Goal: Task Accomplishment & Management: Complete application form

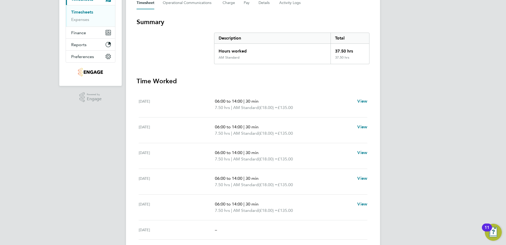
scroll to position [11, 0]
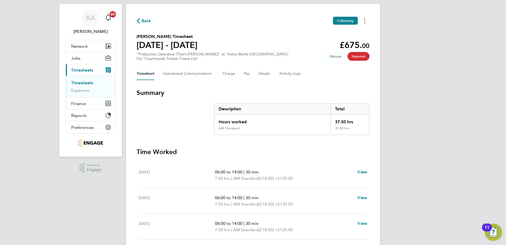
click at [365, 20] on icon "Timesheets Menu" at bounding box center [364, 20] width 1 height 5
click at [256, 23] on div "Back Following Download timesheet" at bounding box center [253, 21] width 233 height 8
click at [266, 72] on button "Details" at bounding box center [265, 73] width 12 height 13
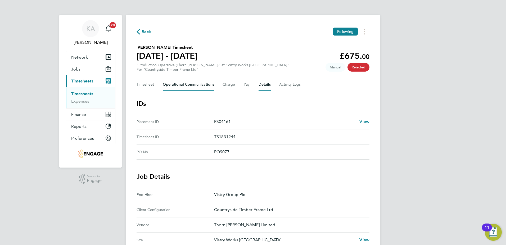
click at [188, 82] on Communications-tab "Operational Communications" at bounding box center [188, 84] width 51 height 13
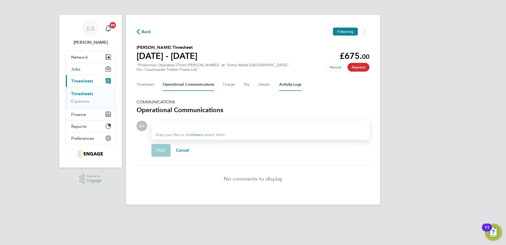
click at [284, 83] on Logs-tab "Activity Logs" at bounding box center [290, 84] width 22 height 13
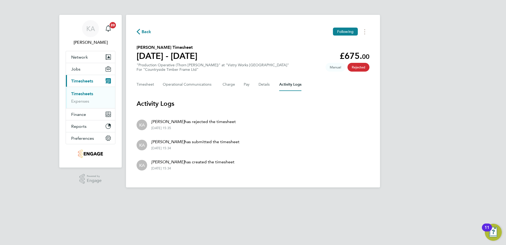
click at [146, 32] on span "Back" at bounding box center [147, 32] width 10 height 6
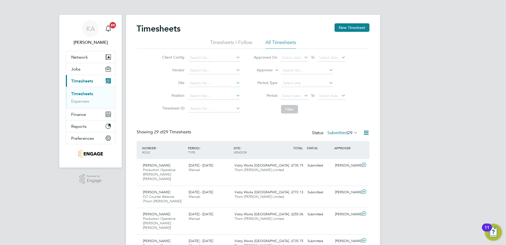
click at [353, 132] on icon at bounding box center [353, 132] width 0 height 7
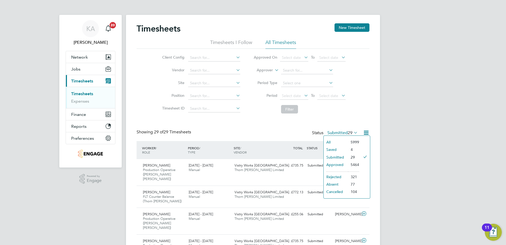
click at [339, 179] on li "Rejected" at bounding box center [336, 176] width 24 height 7
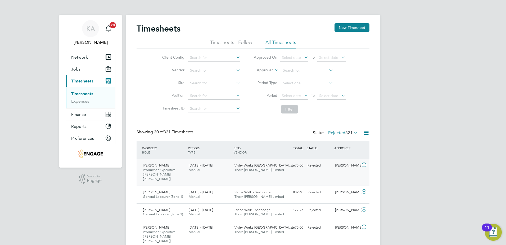
click at [168, 168] on span "Production Operative ([PERSON_NAME] [PERSON_NAME])" at bounding box center [159, 174] width 33 height 14
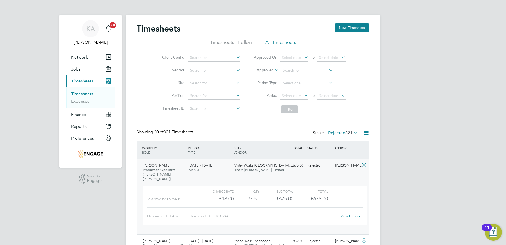
click at [347, 213] on link "View Details" at bounding box center [350, 215] width 19 height 5
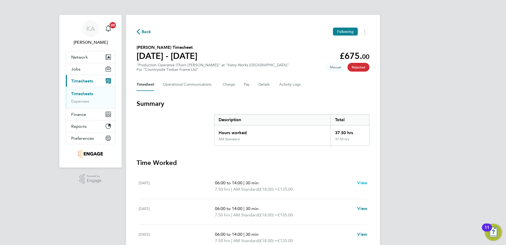
click at [364, 181] on span "View" at bounding box center [363, 182] width 10 height 5
select select "30"
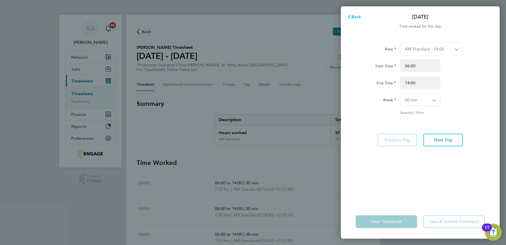
click at [357, 17] on span "Back" at bounding box center [357, 16] width 10 height 5
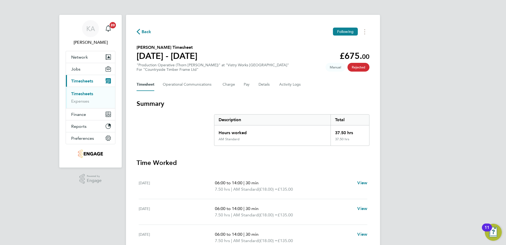
click at [145, 29] on span "Back" at bounding box center [147, 32] width 10 height 6
click at [266, 84] on button "Details" at bounding box center [265, 84] width 12 height 13
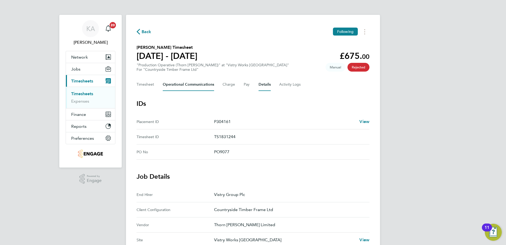
click at [188, 86] on Communications-tab "Operational Communications" at bounding box center [188, 84] width 51 height 13
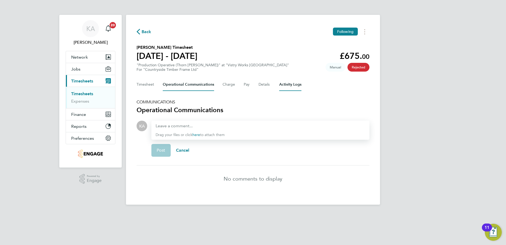
click at [295, 84] on Logs-tab "Activity Logs" at bounding box center [290, 84] width 22 height 13
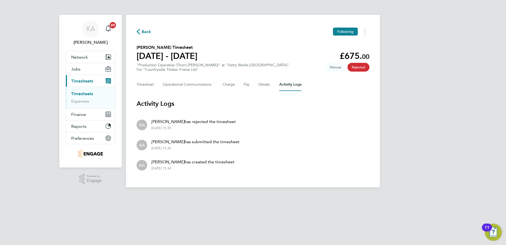
click at [143, 29] on span "Back" at bounding box center [147, 32] width 10 height 6
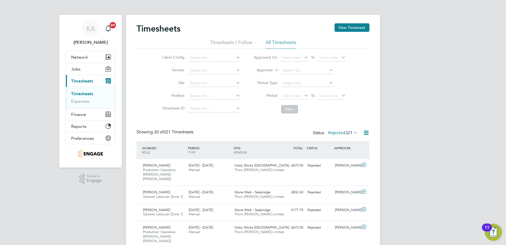
click at [353, 131] on icon at bounding box center [353, 132] width 0 height 7
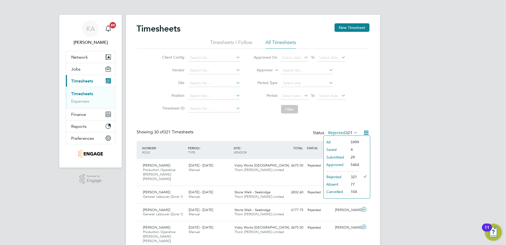
click at [333, 156] on li "Submitted" at bounding box center [336, 156] width 24 height 7
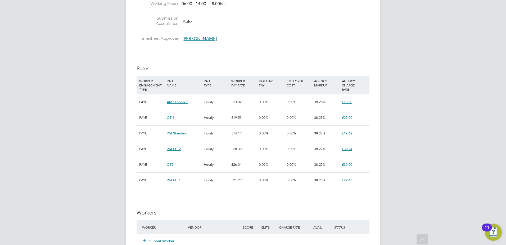
scroll to position [424, 0]
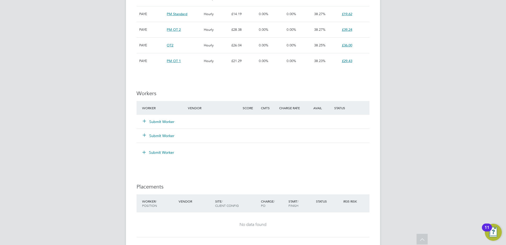
click at [159, 119] on button "Submit Worker" at bounding box center [159, 121] width 32 height 5
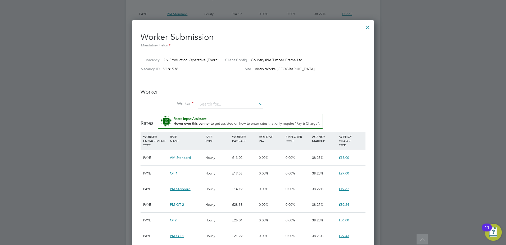
click at [217, 98] on div "Worker Worker Worker Engagement Type" at bounding box center [253, 100] width 225 height 25
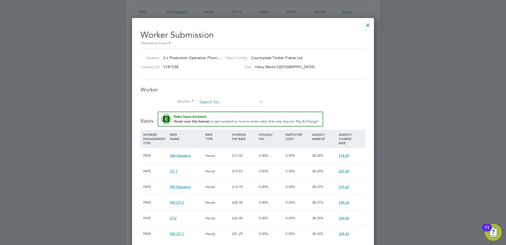
click at [206, 101] on input at bounding box center [230, 102] width 65 height 8
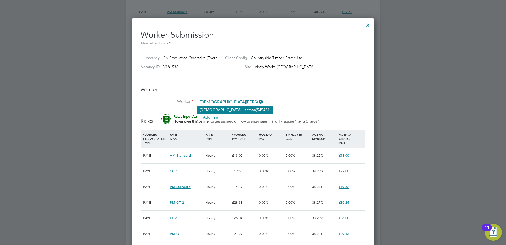
click at [206, 109] on b "Haresh" at bounding box center [221, 110] width 42 height 5
type input "Haresh Lacman (545431)"
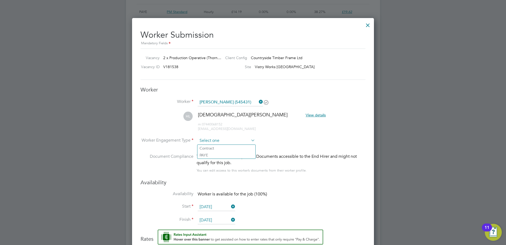
click at [209, 137] on input at bounding box center [226, 141] width 57 height 8
click at [210, 154] on li "PAYE" at bounding box center [227, 155] width 58 height 7
type input "PAYE"
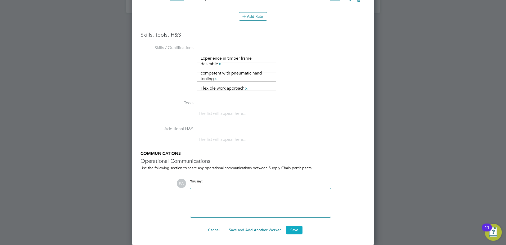
click at [289, 226] on button "Save" at bounding box center [294, 229] width 16 height 8
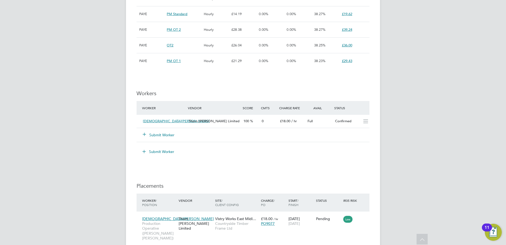
click at [165, 132] on button "Submit Worker" at bounding box center [159, 134] width 32 height 5
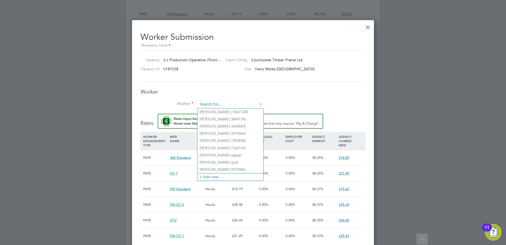
click at [214, 106] on input at bounding box center [230, 104] width 65 height 8
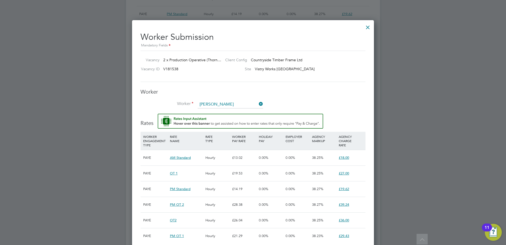
click at [214, 111] on b "Alexandru" at bounding box center [215, 112] width 31 height 5
type input "Alexandru Neagu (553661)"
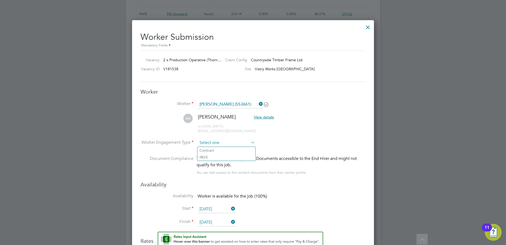
click at [211, 139] on input at bounding box center [226, 143] width 57 height 8
click at [204, 158] on li "PAYE" at bounding box center [227, 157] width 58 height 7
type input "PAYE"
click at [337, 196] on li "Availability Worker is available for the job (100%)" at bounding box center [253, 199] width 225 height 12
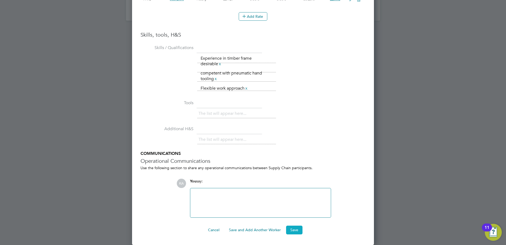
click at [296, 232] on button "Save" at bounding box center [294, 229] width 16 height 8
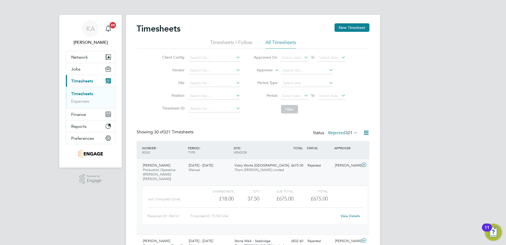
click at [79, 92] on link "Timesheets" at bounding box center [82, 93] width 22 height 5
click at [80, 69] on button "Jobs" at bounding box center [90, 69] width 49 height 12
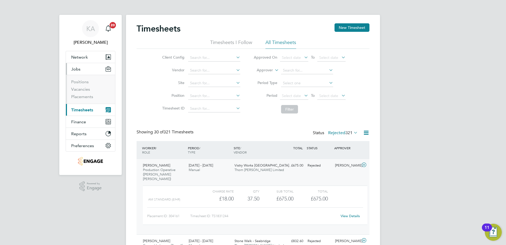
click at [78, 92] on li "Vacancies" at bounding box center [91, 90] width 40 height 7
click at [78, 95] on link "Placements" at bounding box center [82, 96] width 22 height 5
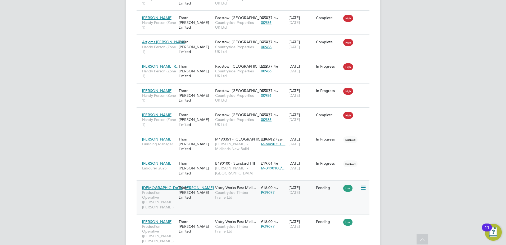
click at [363, 184] on icon at bounding box center [363, 187] width 5 height 6
click at [320, 186] on li "Start" at bounding box center [339, 186] width 54 height 7
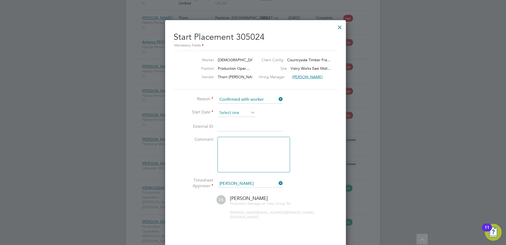
click at [238, 113] on input at bounding box center [237, 113] width 38 height 8
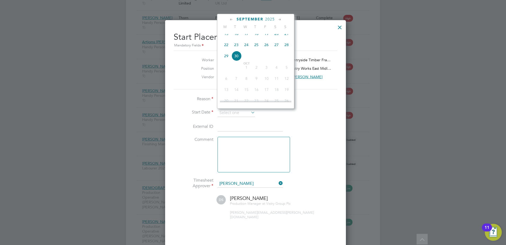
click at [226, 48] on span "22" at bounding box center [226, 45] width 10 height 10
type input "[DATE]"
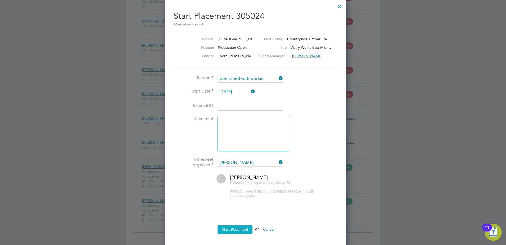
click at [235, 225] on button "Start Placement" at bounding box center [235, 229] width 35 height 8
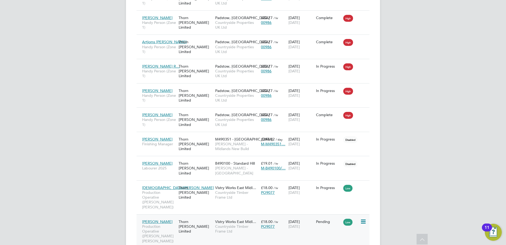
click at [364, 218] on icon at bounding box center [363, 221] width 5 height 6
click at [319, 215] on li "Start" at bounding box center [339, 215] width 54 height 7
type input "[PERSON_NAME]"
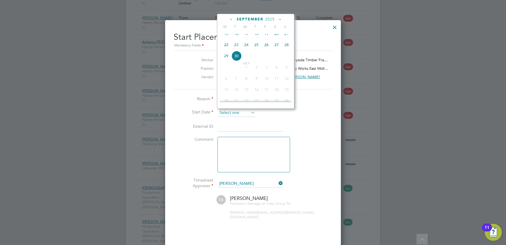
click at [235, 114] on input at bounding box center [237, 113] width 38 height 8
click at [225, 48] on span "22" at bounding box center [226, 45] width 10 height 10
type input "[DATE]"
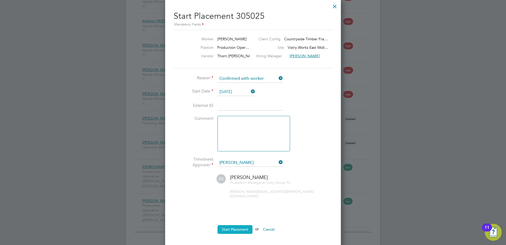
click at [235, 225] on button "Start Placement" at bounding box center [235, 229] width 35 height 8
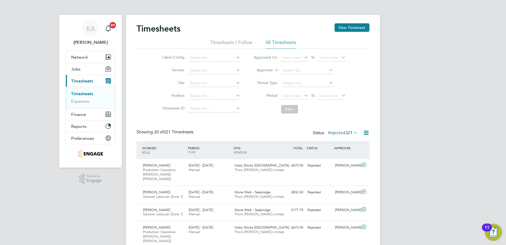
click at [82, 92] on link "Timesheets" at bounding box center [82, 93] width 22 height 5
click at [349, 31] on button "New Timesheet" at bounding box center [352, 27] width 35 height 8
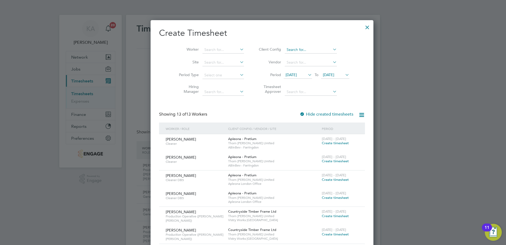
click at [299, 49] on input at bounding box center [311, 49] width 52 height 7
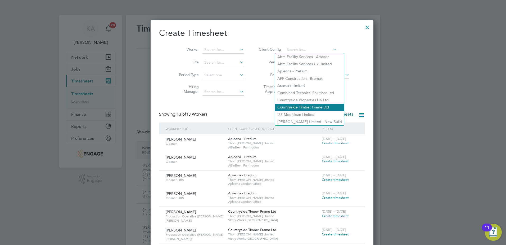
click at [297, 105] on li "Countryside Timber Frame Ltd" at bounding box center [309, 107] width 69 height 7
type input "Countryside Timber Frame Ltd"
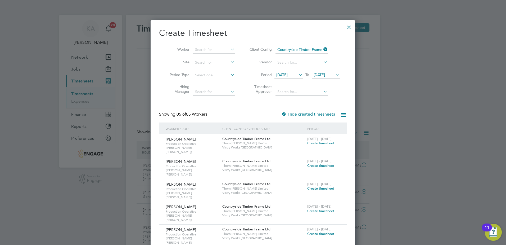
click at [288, 73] on span "[DATE]" at bounding box center [282, 74] width 11 height 5
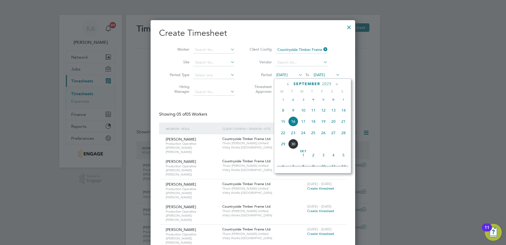
click at [282, 138] on span "22" at bounding box center [283, 133] width 10 height 10
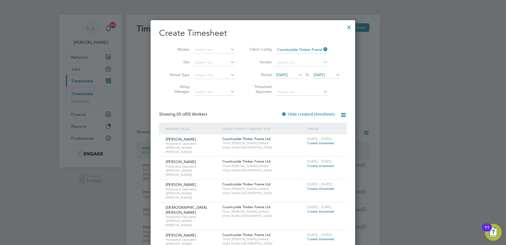
click at [318, 209] on span "Create timesheet" at bounding box center [321, 211] width 27 height 5
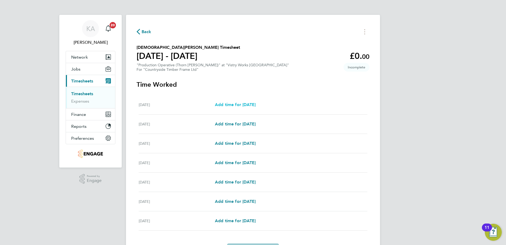
click at [249, 103] on span "Add time for [DATE]" at bounding box center [235, 104] width 41 height 5
select select "15"
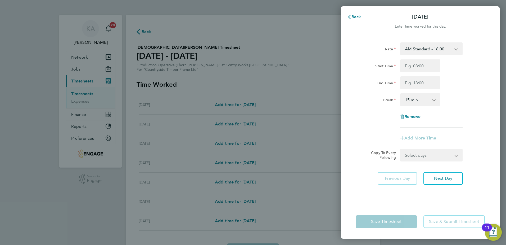
click at [430, 49] on select "AM Standard - 18.00 PM OT 1 - 29.43 PM OT 2 - 39.24 OT 1 - 27.00 OT2 - 36.00 PM…" at bounding box center [428, 49] width 55 height 12
select select "15"
click at [411, 70] on input "Start Time" at bounding box center [421, 65] width 40 height 13
type input "08:00"
click at [416, 82] on input "End Time" at bounding box center [421, 82] width 40 height 13
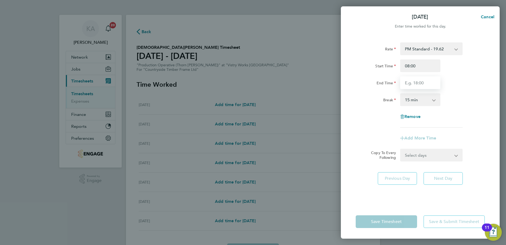
type input "14:00"
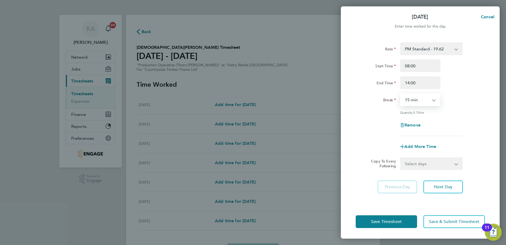
click at [413, 99] on select "0 min 15 min 30 min 45 min 60 min 75 min 90 min" at bounding box center [417, 100] width 33 height 12
select select "30"
click at [401, 94] on select "0 min 15 min 30 min 45 min 60 min 75 min 90 min" at bounding box center [417, 100] width 33 height 12
click at [443, 186] on span "Next Day" at bounding box center [443, 186] width 18 height 5
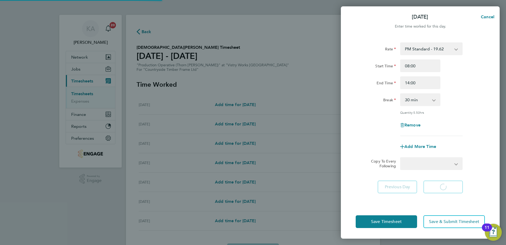
select select "15"
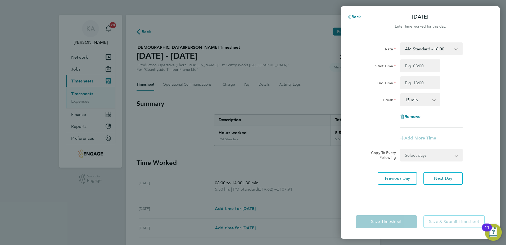
click at [420, 50] on select "AM Standard - 18.00 PM OT 1 - 29.43 PM OT 2 - 39.24 OT 1 - 27.00 OT2 - 36.00 PM…" at bounding box center [428, 49] width 55 height 12
select select "15"
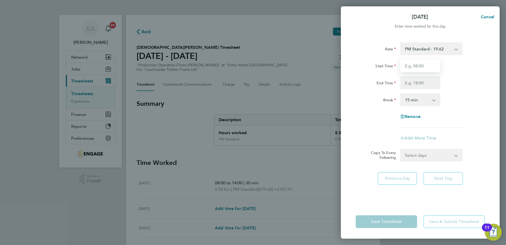
click at [408, 71] on input "Start Time" at bounding box center [421, 65] width 40 height 13
type input "14:00"
click at [429, 85] on input "End Time" at bounding box center [421, 82] width 40 height 13
type input "22:30"
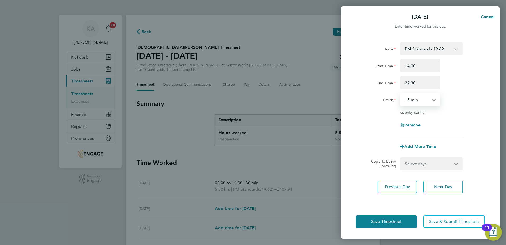
click at [412, 101] on select "0 min 15 min 30 min 45 min 60 min 75 min 90 min" at bounding box center [417, 100] width 33 height 12
select select "30"
click at [401, 94] on select "0 min 15 min 30 min 45 min 60 min 75 min 90 min" at bounding box center [417, 100] width 33 height 12
click at [436, 188] on span "Next Day" at bounding box center [443, 186] width 18 height 5
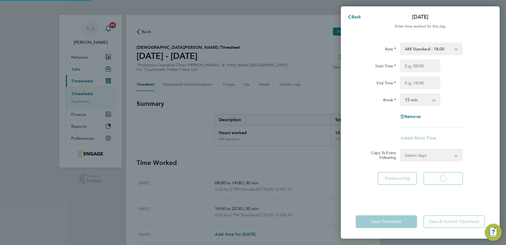
select select "15"
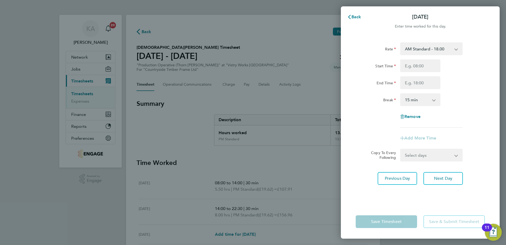
drag, startPoint x: 427, startPoint y: 49, endPoint x: 421, endPoint y: 54, distance: 8.1
click at [427, 49] on select "AM Standard - 18.00 PM OT 1 - 29.43 PM OT 2 - 39.24 OT 1 - 27.00 OT2 - 36.00 PM…" at bounding box center [428, 49] width 55 height 12
select select "15"
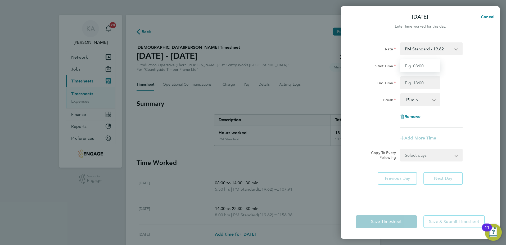
click at [414, 69] on input "Start Time" at bounding box center [421, 65] width 40 height 13
type input "14:00"
type input "22:30"
drag, startPoint x: 419, startPoint y: 98, endPoint x: 414, endPoint y: 100, distance: 5.2
click at [418, 98] on select "0 min 15 min 30 min 45 min 60 min 75 min 90 min" at bounding box center [417, 100] width 33 height 12
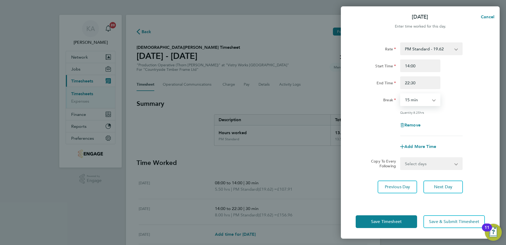
select select "30"
click at [401, 94] on select "0 min 15 min 30 min 45 min 60 min 75 min 90 min" at bounding box center [417, 100] width 33 height 12
click at [437, 186] on span "Next Day" at bounding box center [443, 186] width 18 height 5
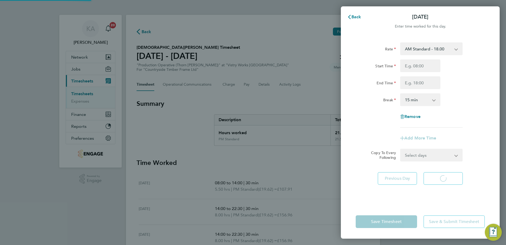
select select "15"
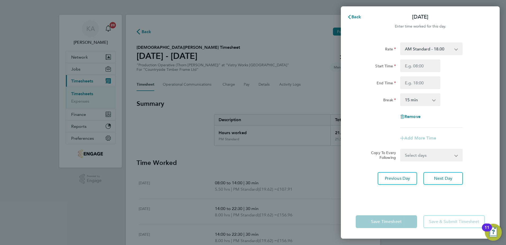
click at [421, 50] on select "AM Standard - 18.00 PM OT 1 - 29.43 PM OT 2 - 39.24 OT 1 - 27.00 OT2 - 36.00 PM…" at bounding box center [428, 49] width 55 height 12
select select "15"
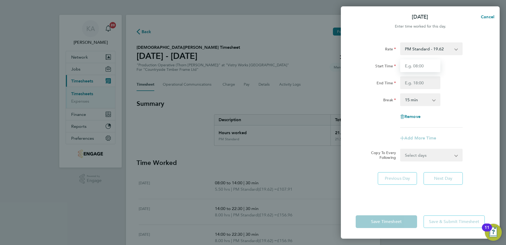
click at [415, 70] on input "Start Time" at bounding box center [421, 65] width 40 height 13
type input "14:00"
click at [419, 84] on input "End Time" at bounding box center [421, 82] width 40 height 13
type input "22:30"
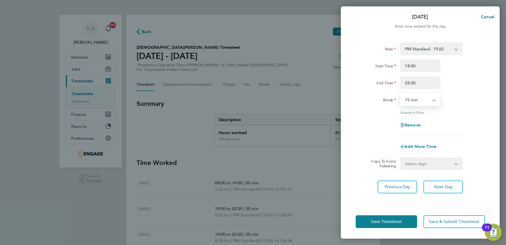
drag, startPoint x: 417, startPoint y: 99, endPoint x: 417, endPoint y: 101, distance: 2.8
click at [417, 99] on select "0 min 15 min 30 min 45 min 60 min 75 min 90 min" at bounding box center [417, 100] width 33 height 12
select select "30"
click at [401, 94] on select "0 min 15 min 30 min 45 min 60 min 75 min 90 min" at bounding box center [417, 100] width 33 height 12
click at [385, 223] on span "Save Timesheet" at bounding box center [386, 221] width 31 height 5
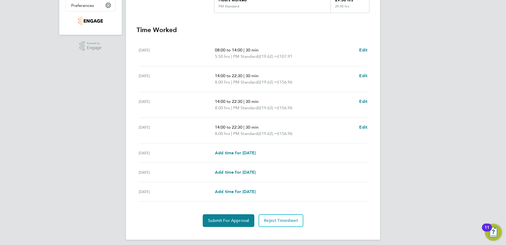
scroll to position [136, 0]
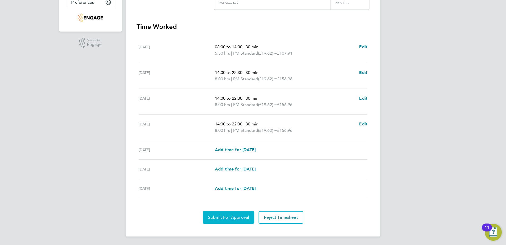
click at [233, 218] on span "Submit For Approval" at bounding box center [228, 217] width 41 height 5
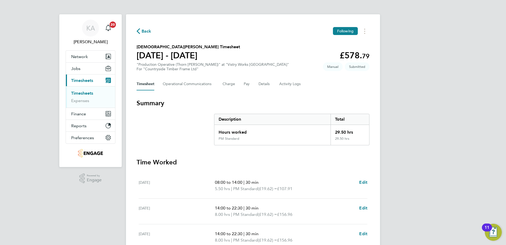
scroll to position [0, 0]
click at [144, 30] on span "Back" at bounding box center [147, 32] width 10 height 6
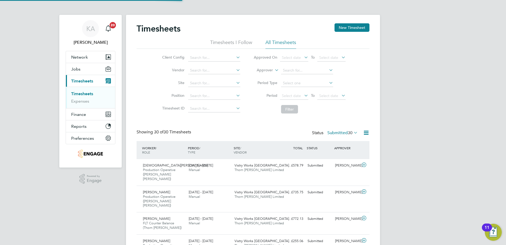
scroll to position [18, 46]
click at [351, 27] on button "New Timesheet" at bounding box center [352, 27] width 35 height 8
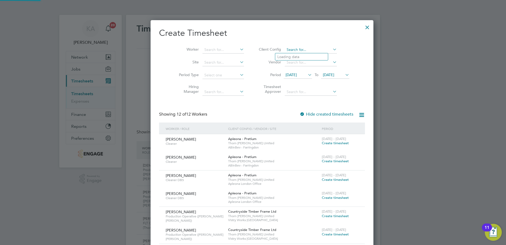
click at [289, 52] on input at bounding box center [311, 49] width 52 height 7
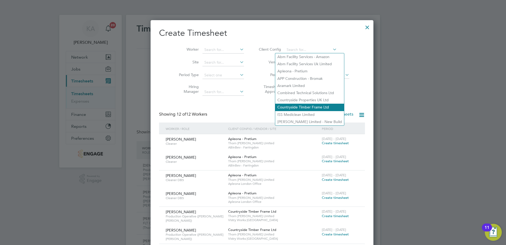
click at [293, 105] on li "Countryside Timber Frame Ltd" at bounding box center [309, 107] width 69 height 7
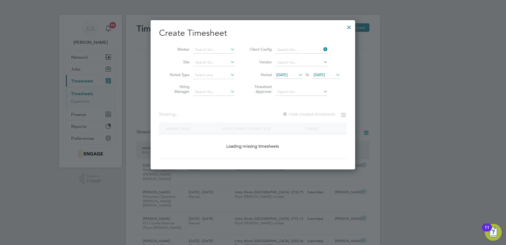
type input "Countryside Timber Frame Ltd"
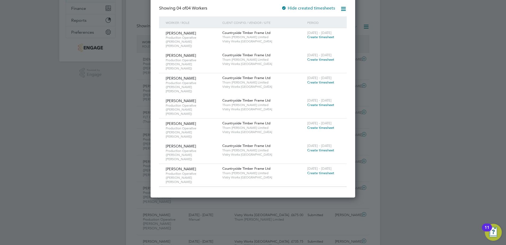
click at [321, 171] on span "Create timesheet" at bounding box center [321, 173] width 27 height 5
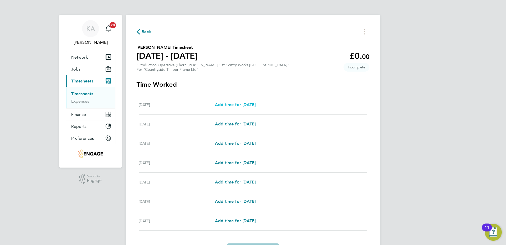
click at [245, 101] on link "Add time for [DATE]" at bounding box center [235, 104] width 41 height 6
select select "15"
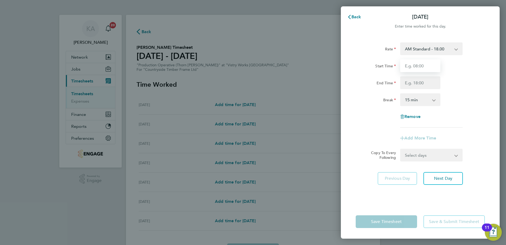
click at [417, 68] on input "Start Time" at bounding box center [421, 65] width 40 height 13
type input "08:00"
click at [418, 80] on input "End Time" at bounding box center [421, 82] width 40 height 13
type input "14:00"
drag, startPoint x: 415, startPoint y: 100, endPoint x: 411, endPoint y: 105, distance: 6.3
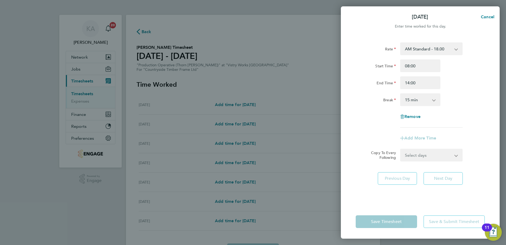
click at [415, 100] on select "0 min 15 min 30 min 45 min 60 min 75 min 90 min" at bounding box center [417, 100] width 33 height 12
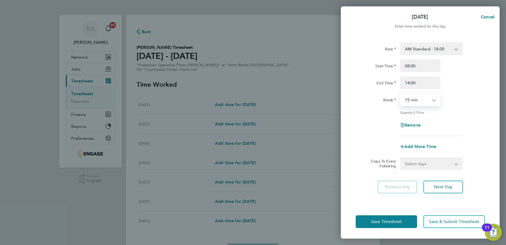
select select "30"
click at [401, 94] on select "0 min 15 min 30 min 45 min 60 min 75 min 90 min" at bounding box center [417, 100] width 33 height 12
click at [447, 187] on span "Next Day" at bounding box center [443, 186] width 18 height 5
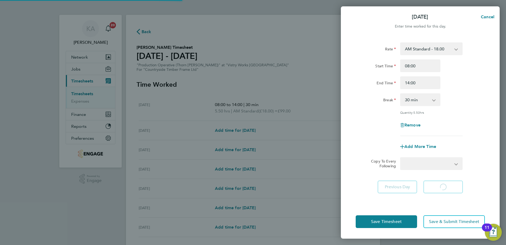
select select "15"
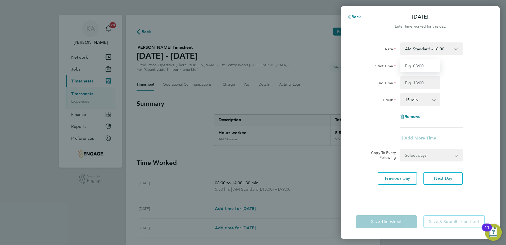
click at [420, 67] on input "Start Time" at bounding box center [421, 65] width 40 height 13
type input "06:00"
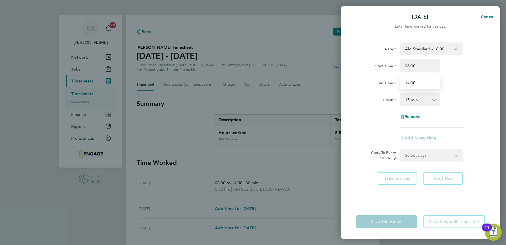
type input "14:00"
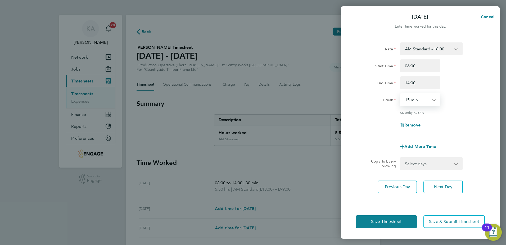
click at [421, 103] on select "0 min 15 min 30 min 45 min 60 min 75 min 90 min" at bounding box center [417, 100] width 33 height 12
select select "30"
click at [401, 94] on select "0 min 15 min 30 min 45 min 60 min 75 min 90 min" at bounding box center [417, 100] width 33 height 12
drag, startPoint x: 446, startPoint y: 185, endPoint x: 446, endPoint y: 179, distance: 5.6
click at [446, 185] on span "Next Day" at bounding box center [443, 186] width 18 height 5
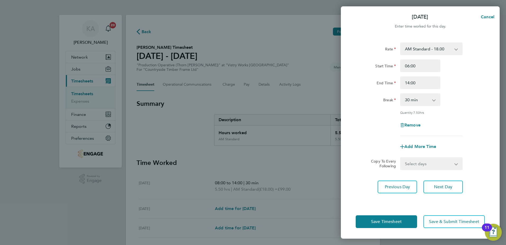
select select "15"
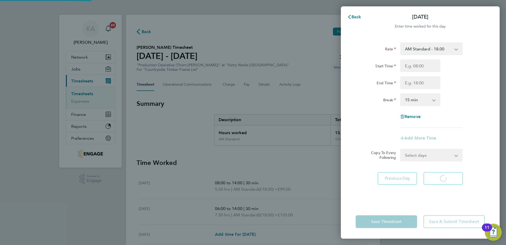
select select "15"
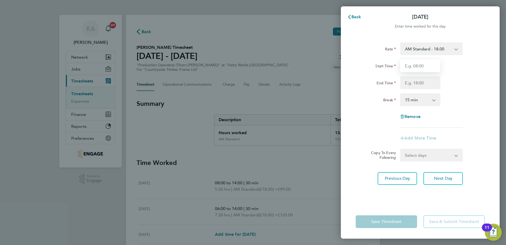
click at [420, 68] on input "Start Time" at bounding box center [421, 65] width 40 height 13
type input "08:00"
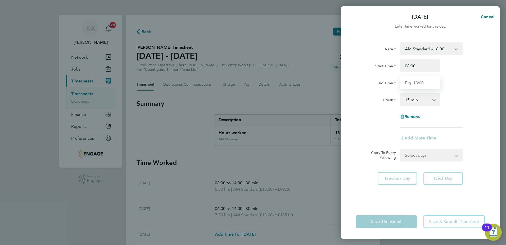
click at [413, 81] on input "End Time" at bounding box center [421, 82] width 40 height 13
type input "14:00"
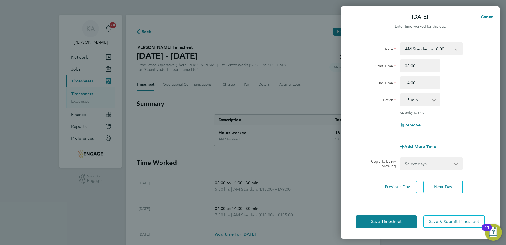
click at [405, 103] on select "0 min 15 min 30 min 45 min 60 min 75 min 90 min" at bounding box center [417, 100] width 33 height 12
select select "30"
click at [401, 94] on select "0 min 15 min 30 min 45 min 60 min 75 min 90 min" at bounding box center [417, 100] width 33 height 12
click at [455, 188] on button "Next Day" at bounding box center [443, 186] width 39 height 13
select select "15"
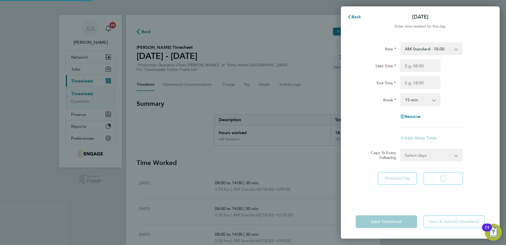
select select "15"
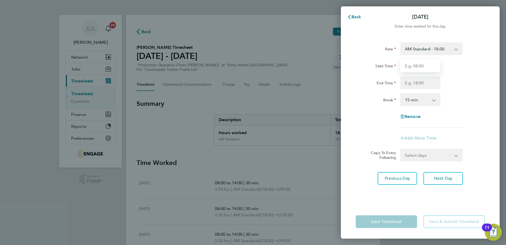
click at [416, 68] on input "Start Time" at bounding box center [421, 65] width 40 height 13
type input "06:00"
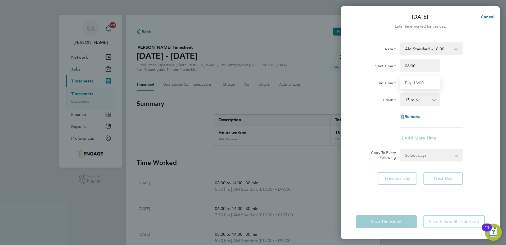
click at [414, 86] on input "End Time" at bounding box center [421, 82] width 40 height 13
type input "14:00"
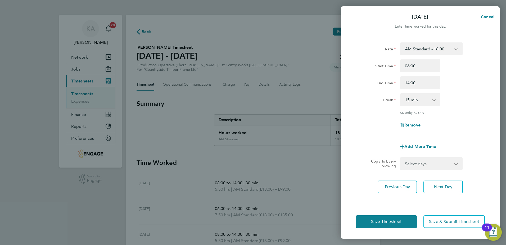
click at [415, 97] on select "0 min 15 min 30 min 45 min 60 min 75 min 90 min" at bounding box center [417, 100] width 33 height 12
select select "30"
click at [401, 94] on select "0 min 15 min 30 min 45 min 60 min 75 min 90 min" at bounding box center [417, 100] width 33 height 12
click at [443, 185] on span "Next Day" at bounding box center [443, 186] width 18 height 5
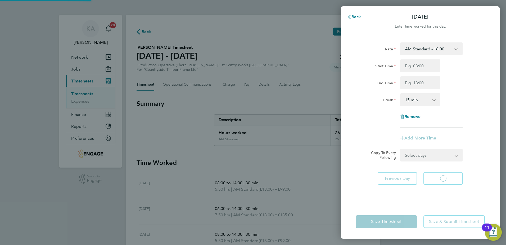
select select "15"
click at [414, 51] on select "AM Standard - 18.00 PM OT 1 - 29.43 OT 1 - 27.00 PM Standard - 19.62 OT2 - 36.0…" at bounding box center [428, 49] width 55 height 12
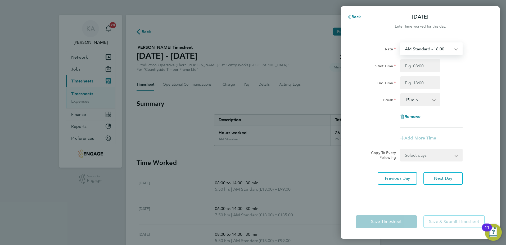
drag, startPoint x: 479, startPoint y: 70, endPoint x: 468, endPoint y: 70, distance: 11.4
click at [479, 70] on div "Start Time" at bounding box center [421, 65] width 134 height 13
click at [423, 66] on input "Start Time" at bounding box center [421, 65] width 40 height 13
type input "06:00"
click at [410, 84] on input "End Time" at bounding box center [421, 82] width 40 height 13
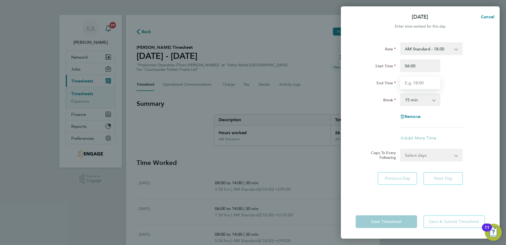
type input "14:00"
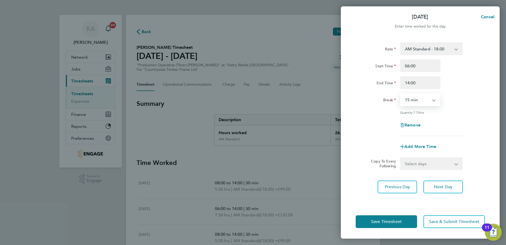
click at [417, 103] on select "0 min 15 min 30 min 45 min 60 min 75 min 90 min" at bounding box center [417, 100] width 33 height 12
select select "30"
click at [401, 94] on select "0 min 15 min 30 min 45 min 60 min 75 min 90 min" at bounding box center [417, 100] width 33 height 12
click at [457, 108] on div "Rate AM Standard - 18.00 PM OT 1 - 29.43 OT 1 - 27.00 PM Standard - 19.62 OT2 -…" at bounding box center [420, 89] width 129 height 94
drag, startPoint x: 391, startPoint y: 220, endPoint x: 386, endPoint y: 218, distance: 5.9
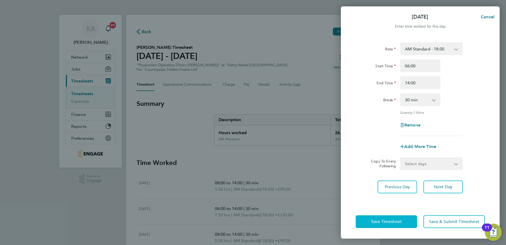
click at [391, 220] on span "Save Timesheet" at bounding box center [386, 221] width 31 height 5
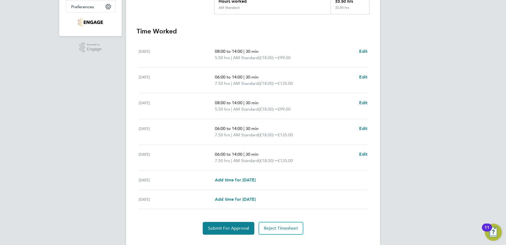
scroll to position [132, 0]
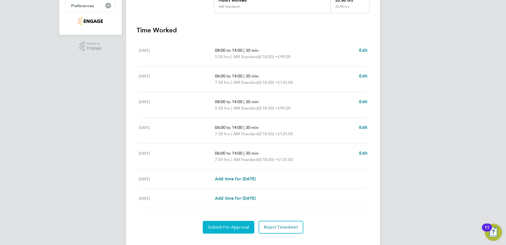
click at [228, 226] on span "Submit For Approval" at bounding box center [228, 226] width 41 height 5
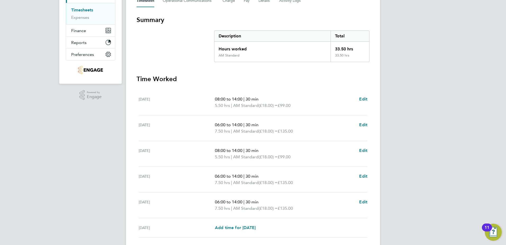
scroll to position [0, 0]
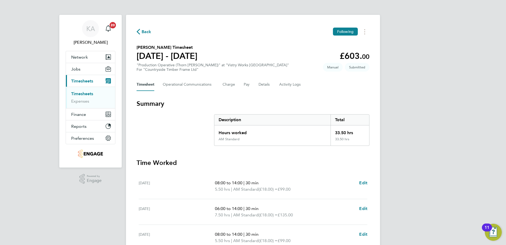
click at [147, 32] on span "Back" at bounding box center [147, 32] width 10 height 6
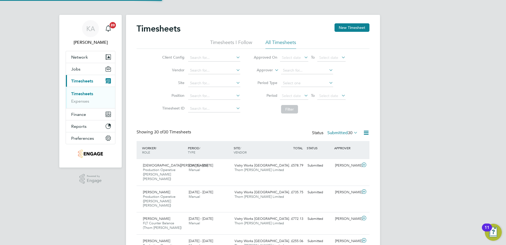
scroll to position [18, 46]
click at [353, 132] on icon at bounding box center [353, 132] width 0 height 7
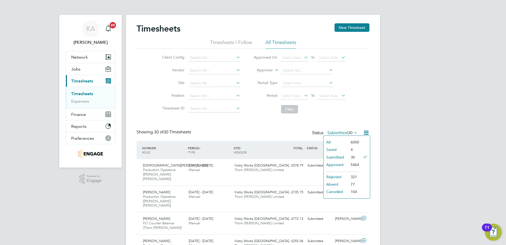
click at [335, 158] on li "Submitted" at bounding box center [336, 156] width 24 height 7
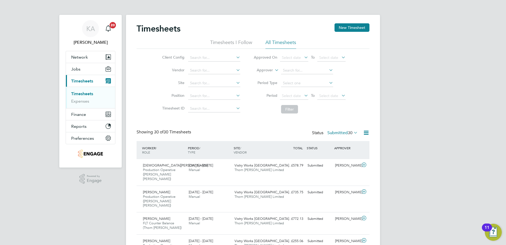
click at [365, 135] on icon at bounding box center [366, 132] width 7 height 7
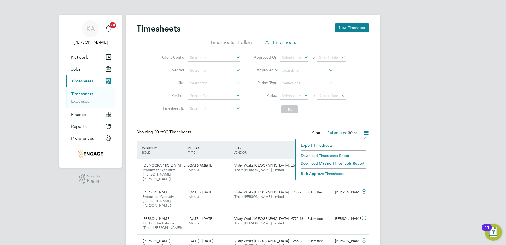
click at [322, 157] on li "Download Timesheets Report" at bounding box center [334, 155] width 70 height 7
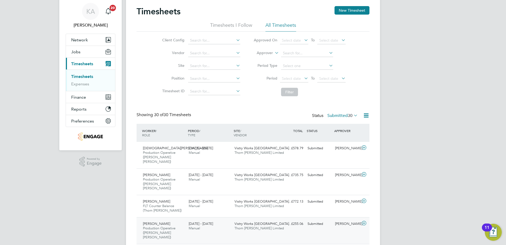
scroll to position [26, 0]
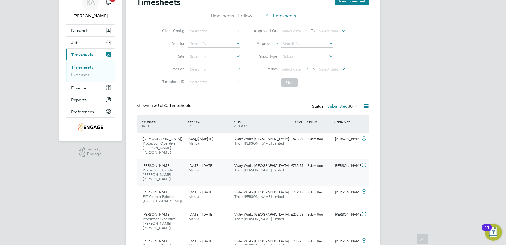
click at [276, 172] on div "[PERSON_NAME] Production Operative ([PERSON_NAME] [PERSON_NAME]) [DATE] - [DATE…" at bounding box center [253, 172] width 233 height 27
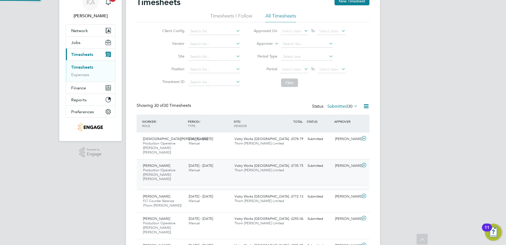
scroll to position [9, 52]
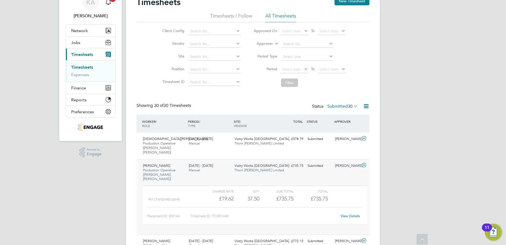
drag, startPoint x: 371, startPoint y: 83, endPoint x: 376, endPoint y: 84, distance: 5.6
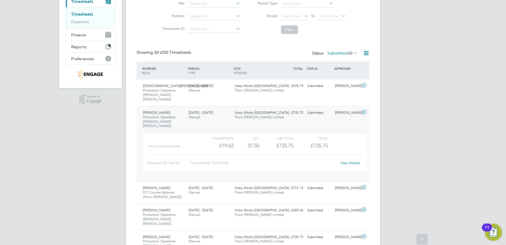
scroll to position [0, 0]
